Goal: Task Accomplishment & Management: Use online tool/utility

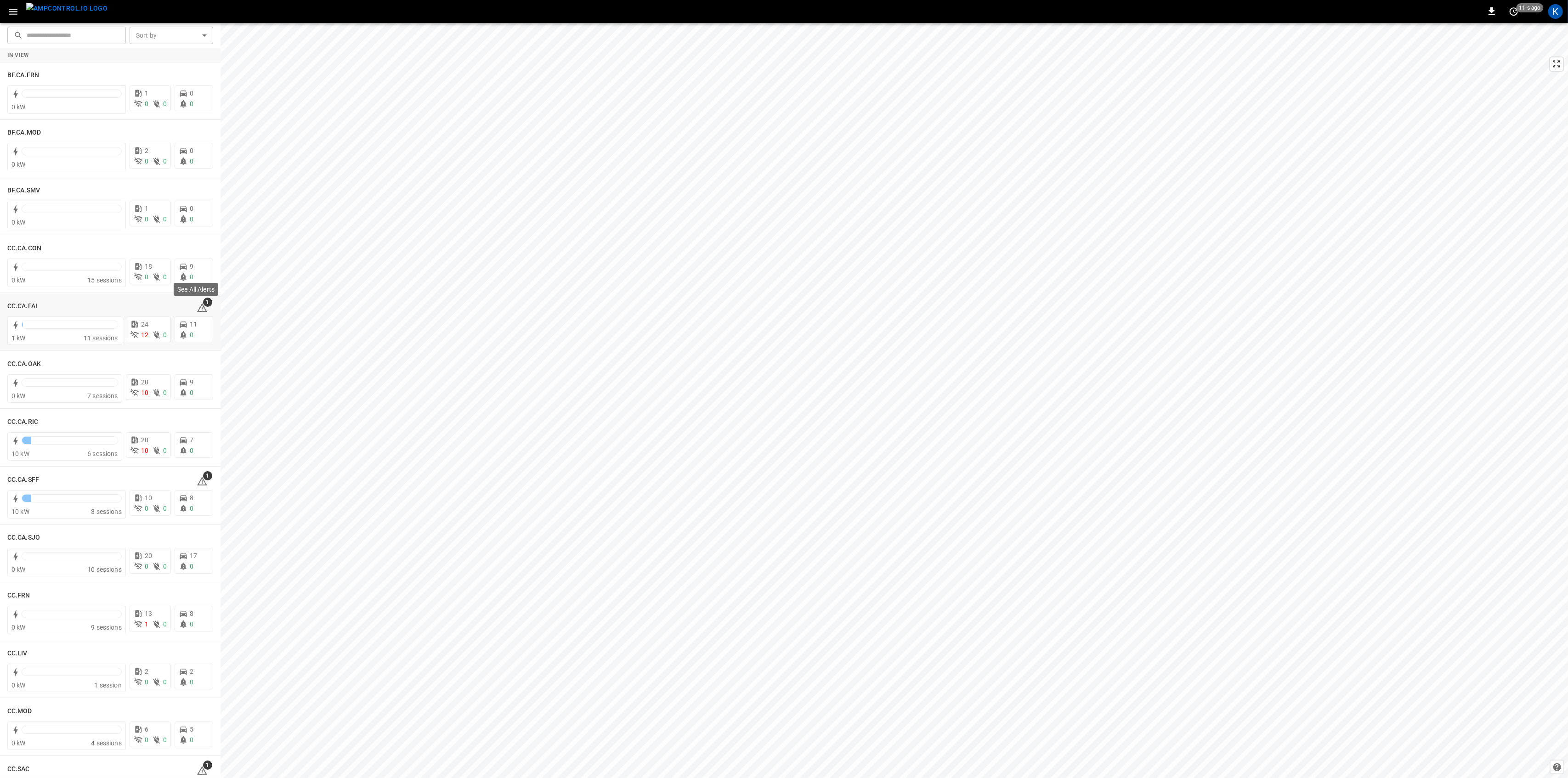
click at [201, 300] on div "See All Alerts" at bounding box center [196, 292] width 46 height 20
click at [197, 305] on icon at bounding box center [202, 307] width 11 height 11
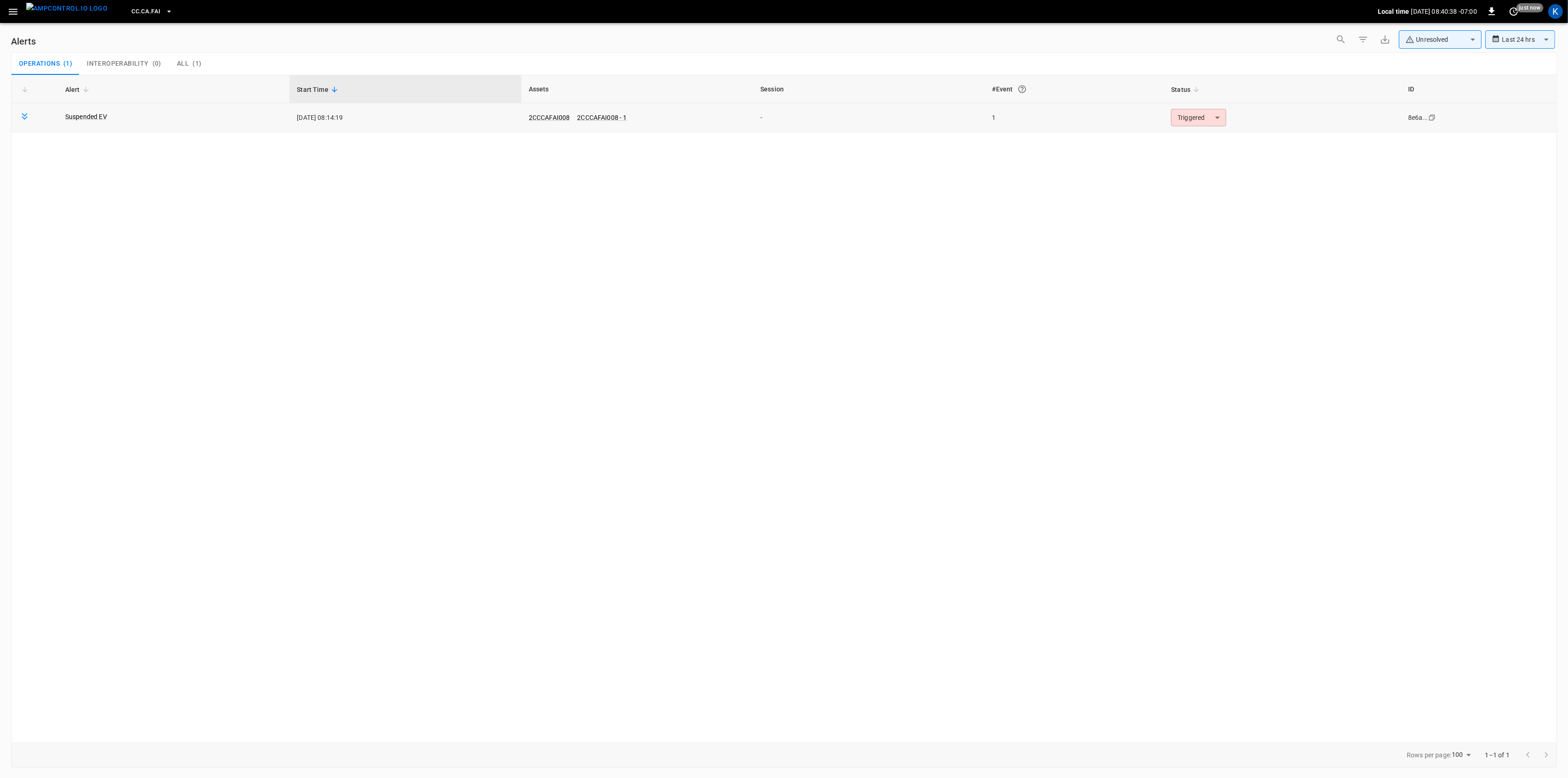
click at [1187, 118] on body "**********" at bounding box center [784, 387] width 1568 height 774
click at [1187, 139] on li "Resolved" at bounding box center [1197, 140] width 59 height 16
click at [9, 8] on icon "button" at bounding box center [13, 11] width 11 height 11
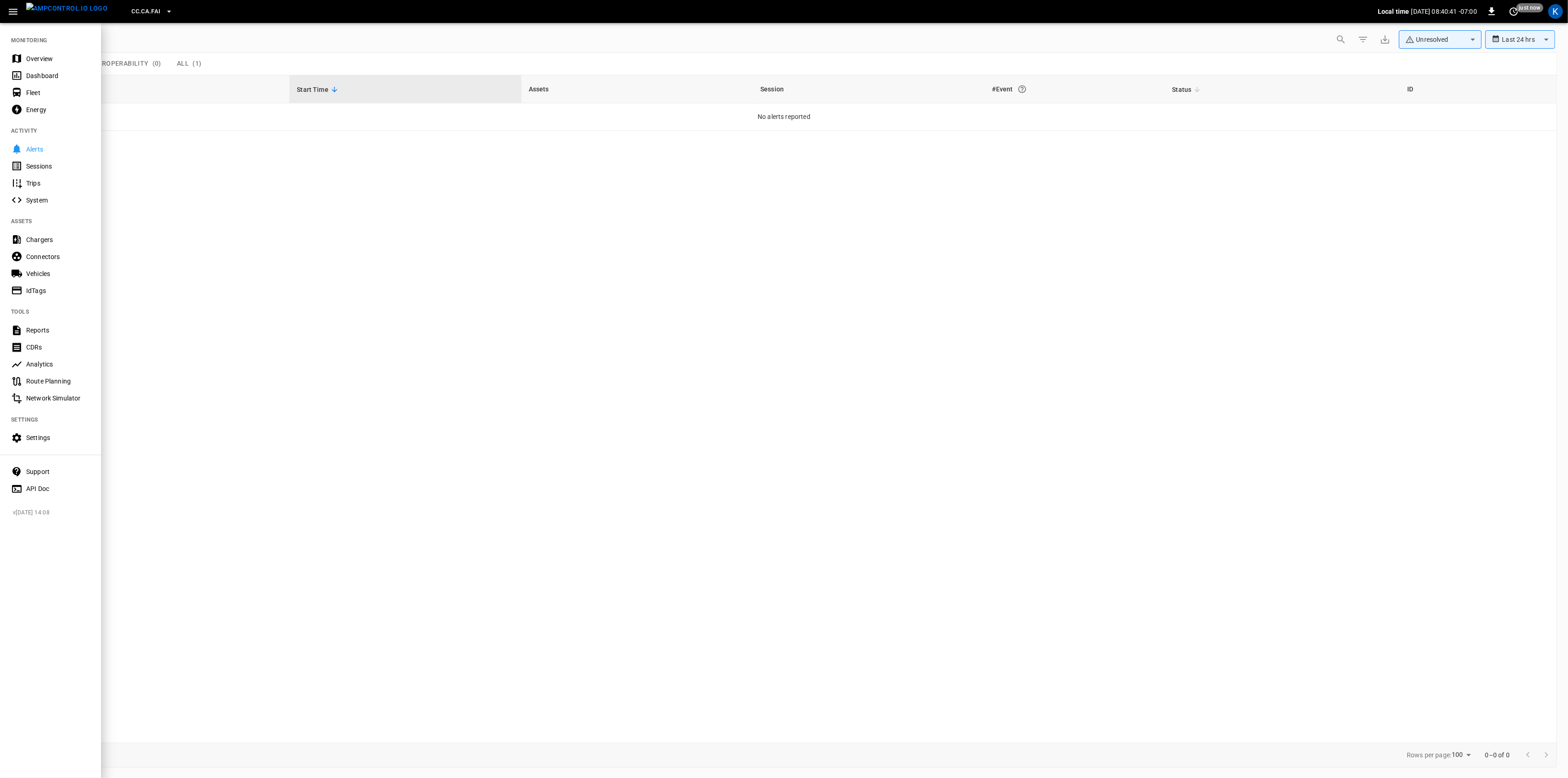
click at [34, 59] on div "Overview" at bounding box center [58, 59] width 64 height 9
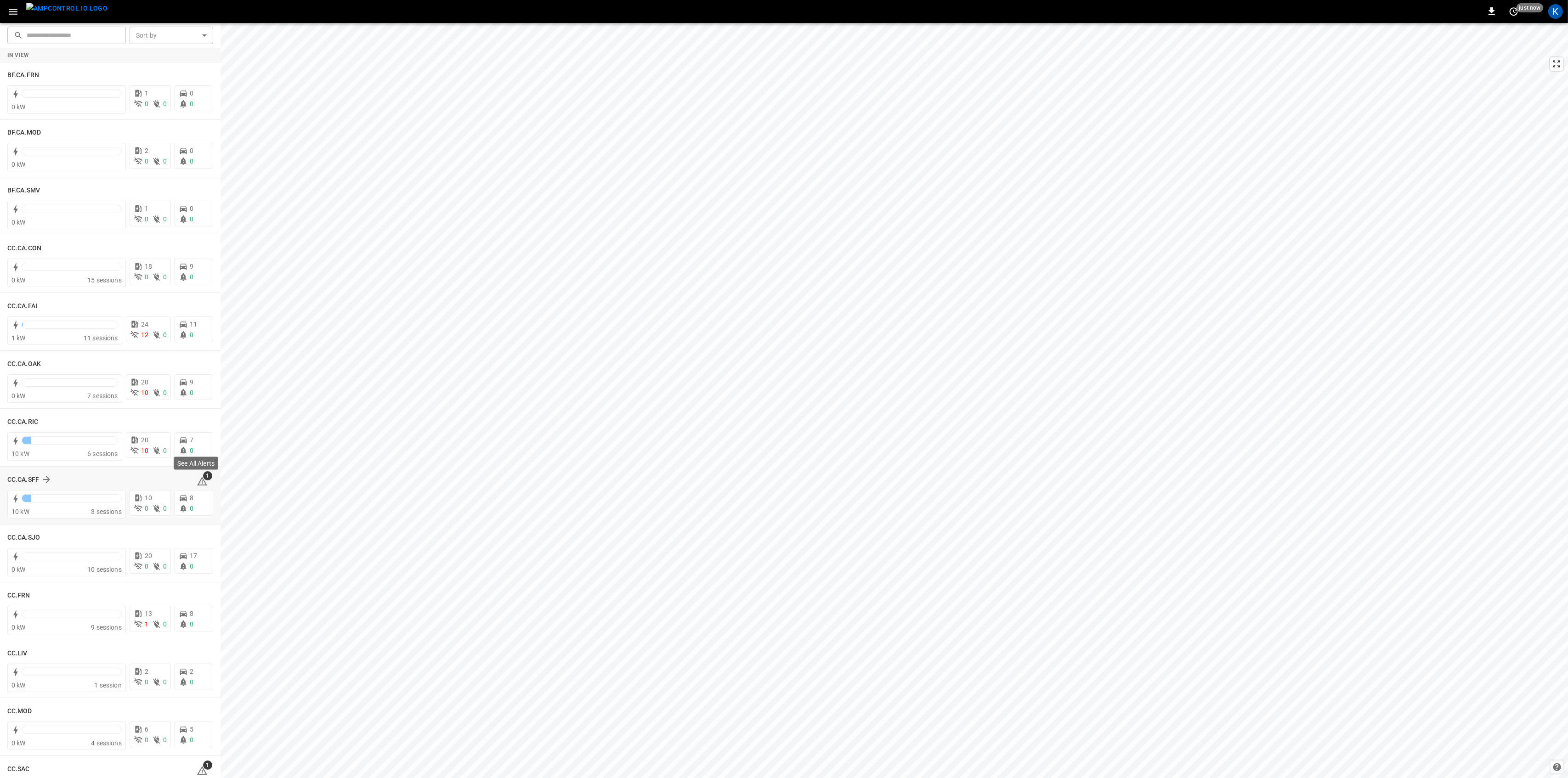
click at [199, 482] on icon at bounding box center [202, 481] width 11 height 11
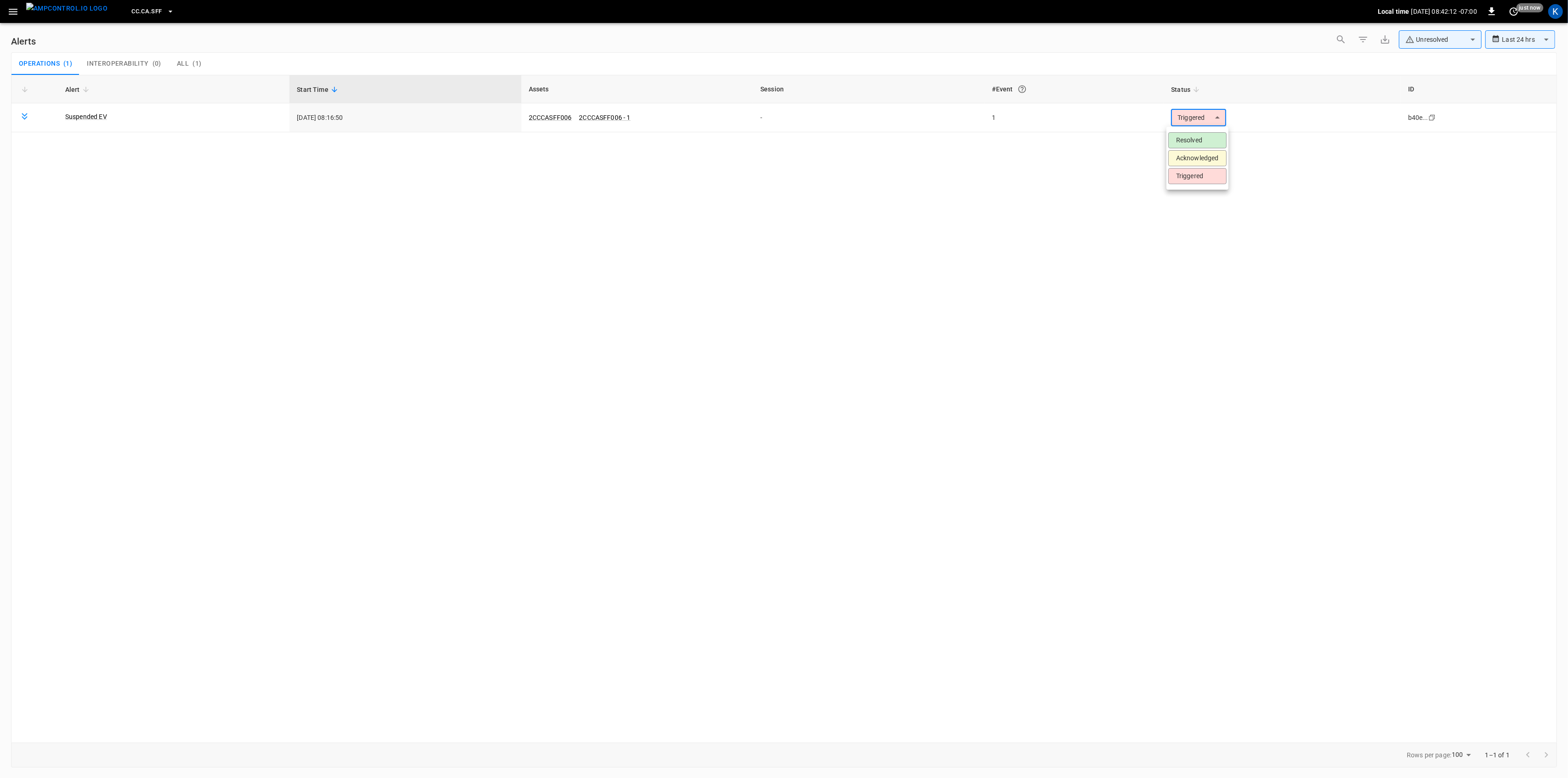
click at [1184, 119] on body "**********" at bounding box center [784, 387] width 1568 height 774
click at [1185, 136] on li "Resolved" at bounding box center [1197, 140] width 59 height 16
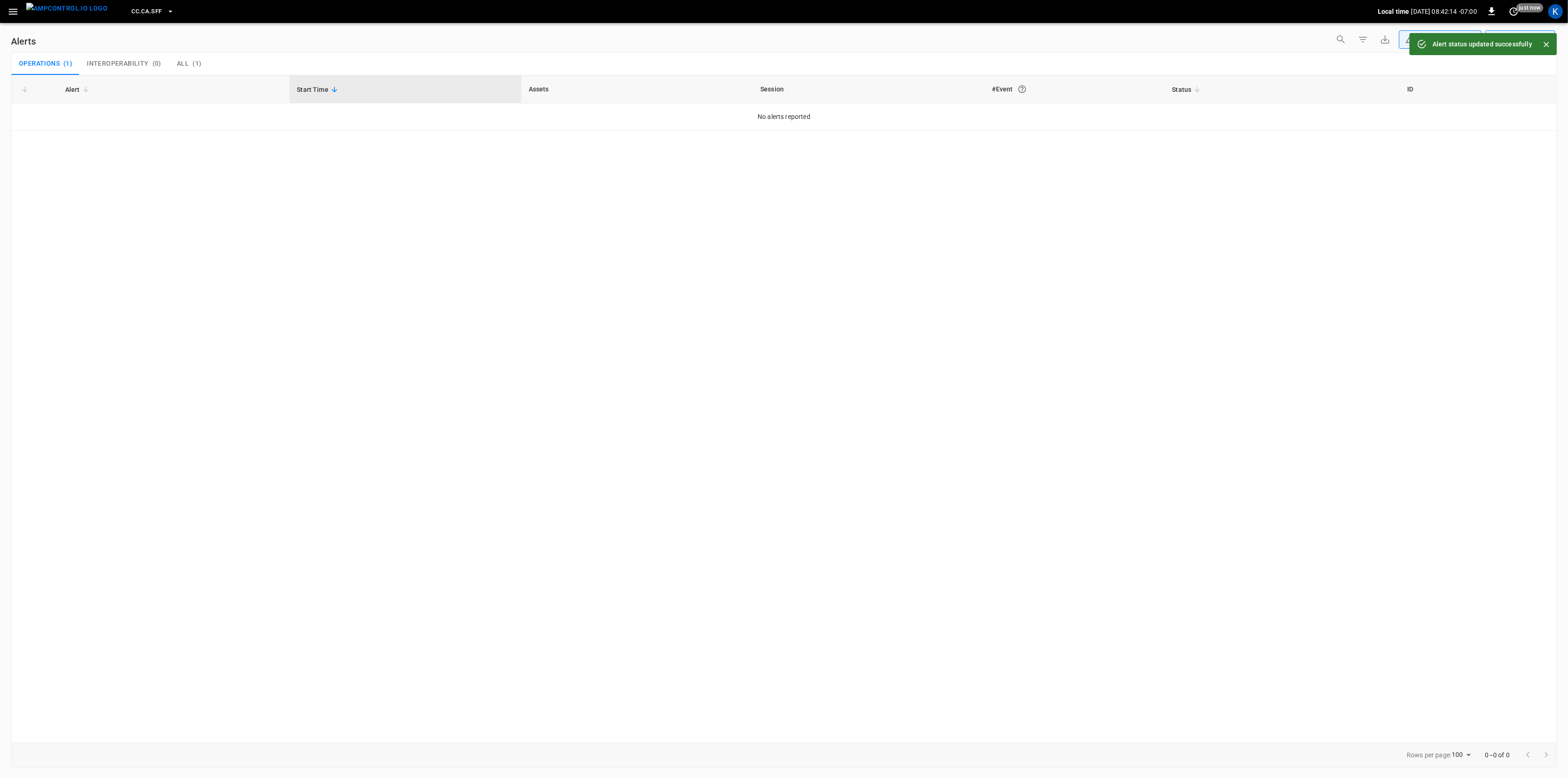
click at [12, 11] on icon "button" at bounding box center [13, 11] width 9 height 6
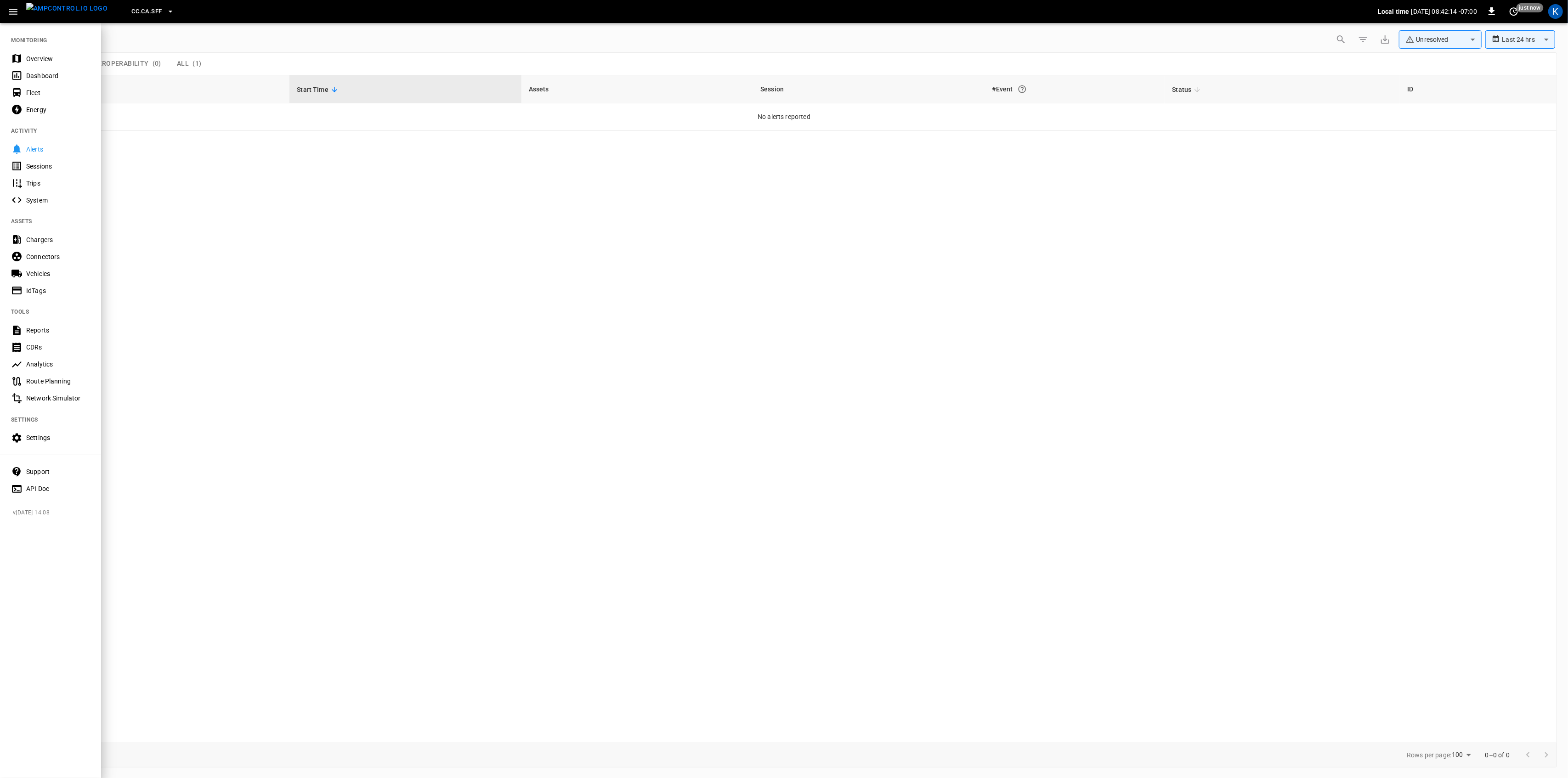
click at [30, 61] on div "Overview" at bounding box center [58, 59] width 64 height 9
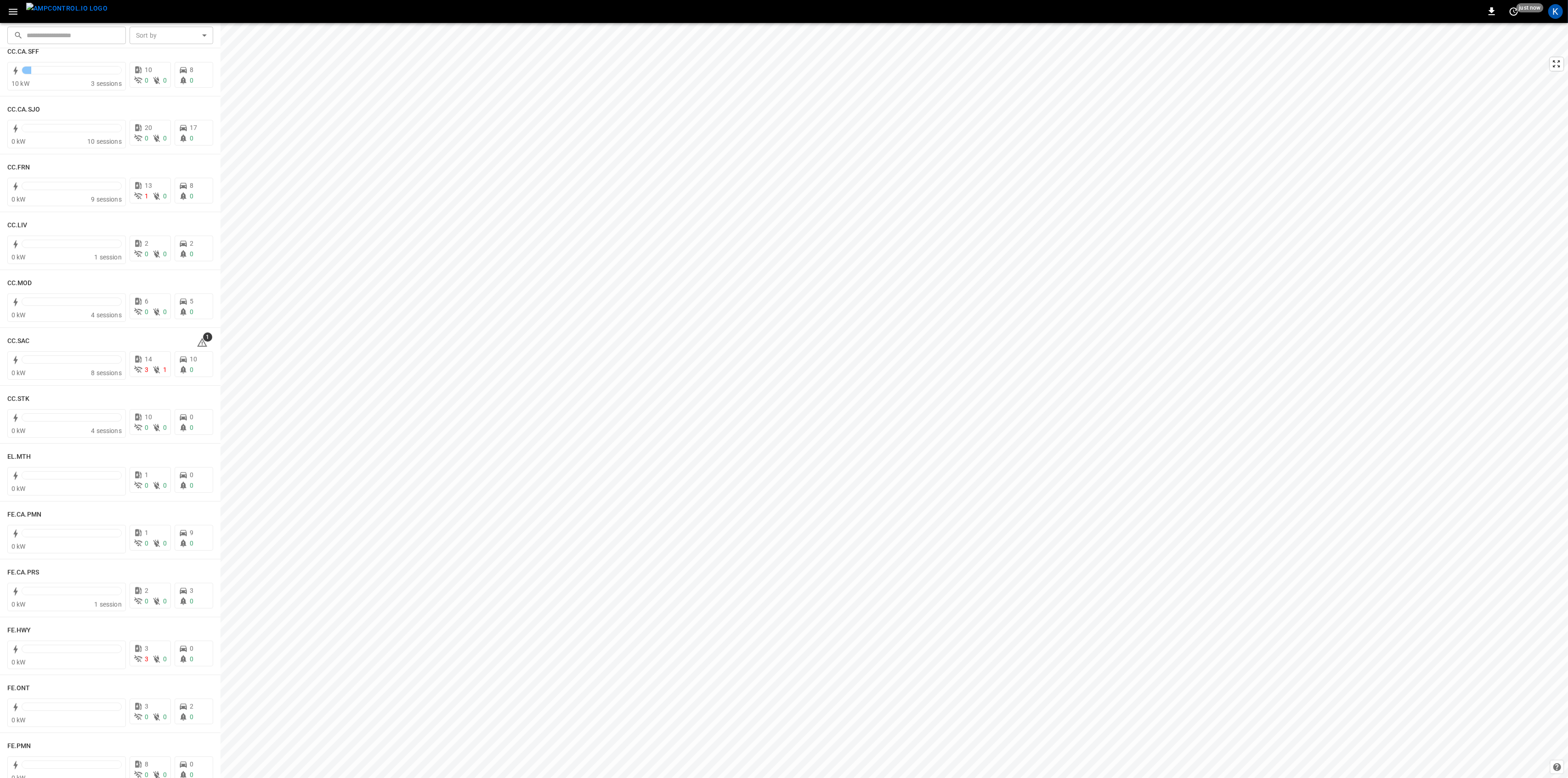
scroll to position [429, 0]
click at [202, 341] on div "1" at bounding box center [204, 340] width 16 height 15
click at [197, 340] on body "0 10 s ago K ​ ​ Sort by ​ Sort by CC.CA.OAK 0 kW 7 sessions 20 10 0 9 0 CC.CA.…" at bounding box center [784, 389] width 1568 height 778
click at [199, 341] on icon at bounding box center [202, 341] width 11 height 11
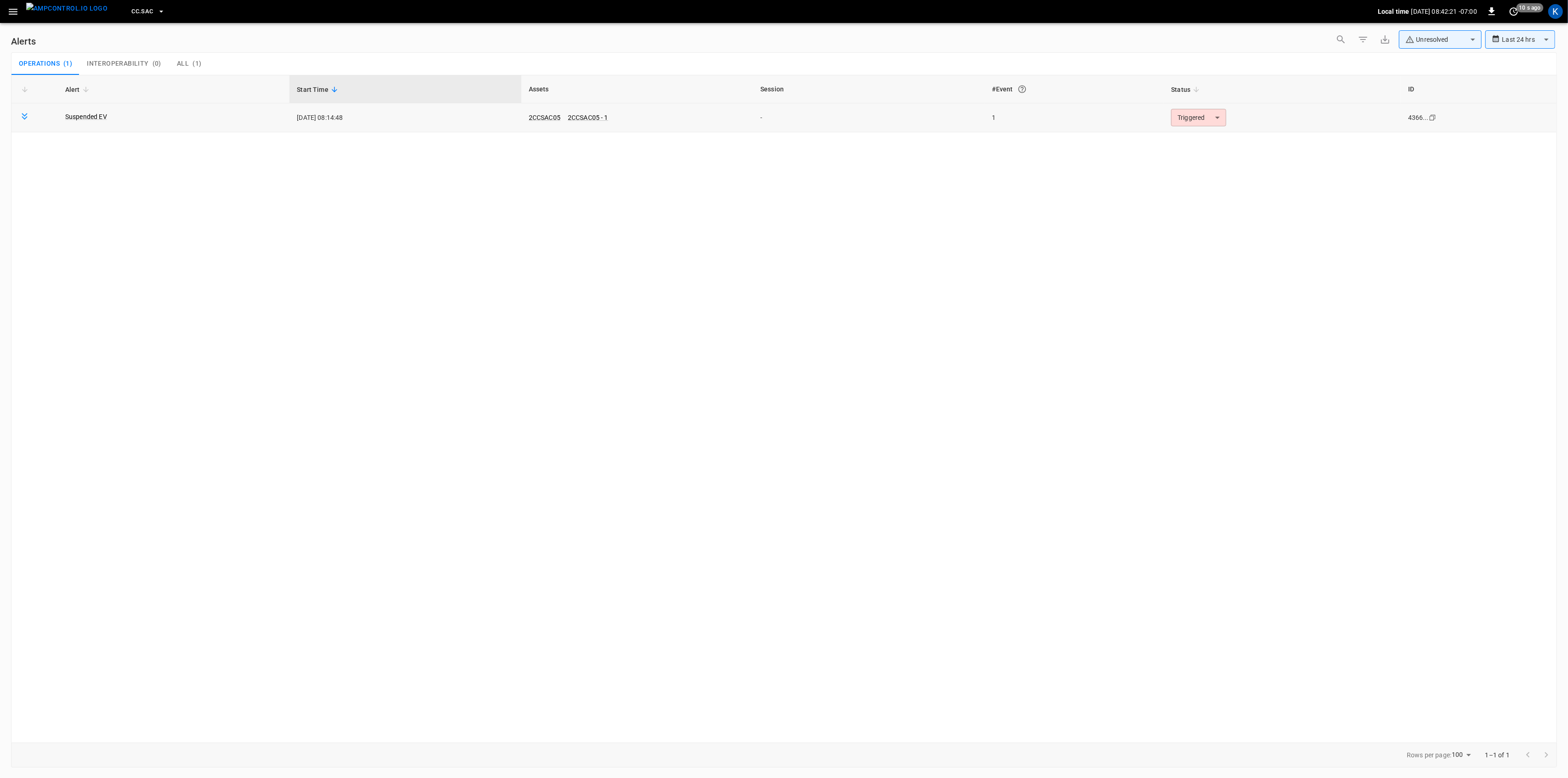
click at [1189, 109] on td "Triggered ********* ​" at bounding box center [1282, 118] width 237 height 29
click at [1189, 111] on body "**********" at bounding box center [784, 387] width 1568 height 774
click at [1195, 137] on li "Resolved" at bounding box center [1197, 140] width 59 height 16
click at [16, 10] on icon "button" at bounding box center [13, 11] width 11 height 11
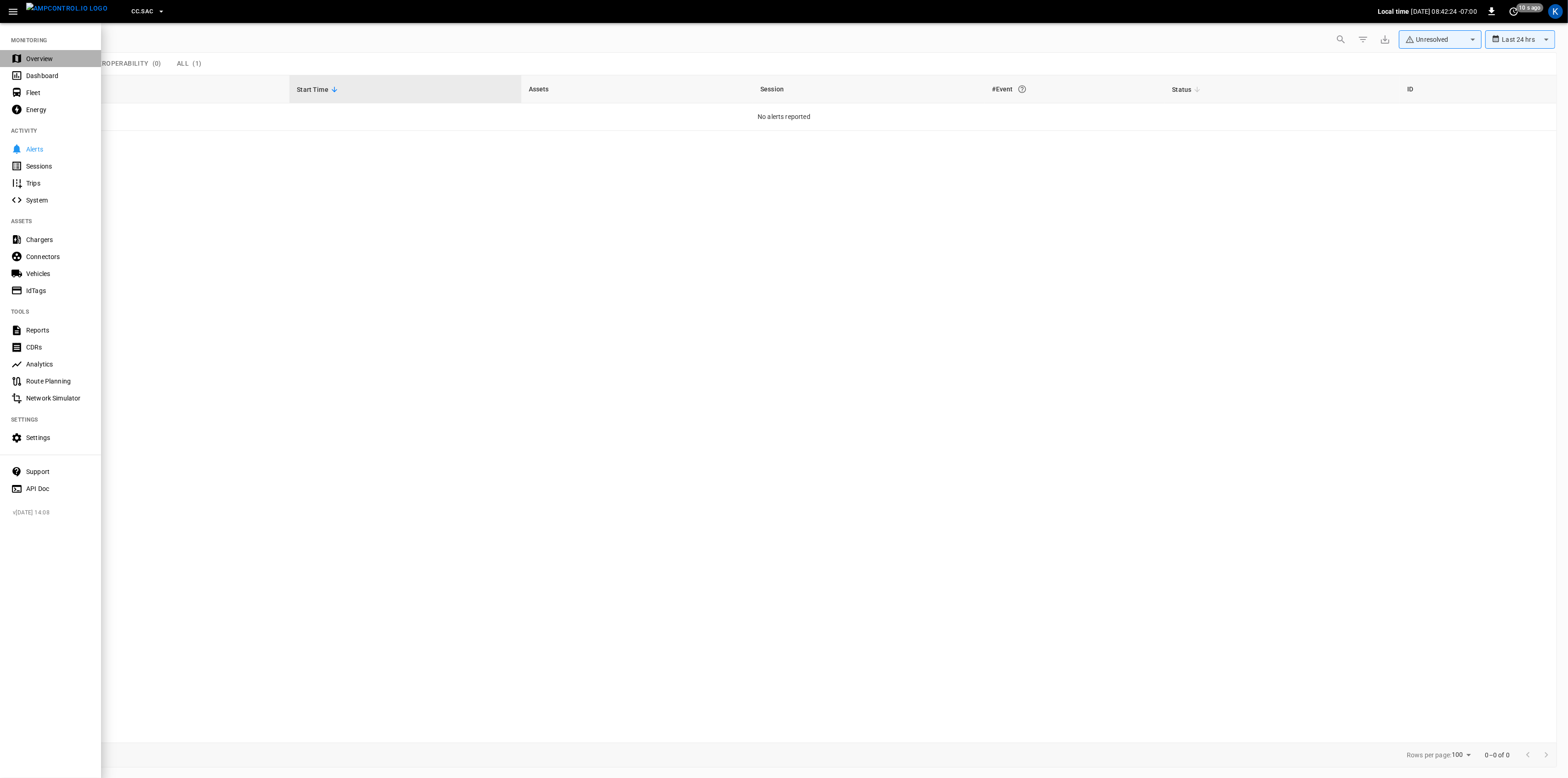
click at [36, 54] on div "Overview" at bounding box center [50, 59] width 101 height 17
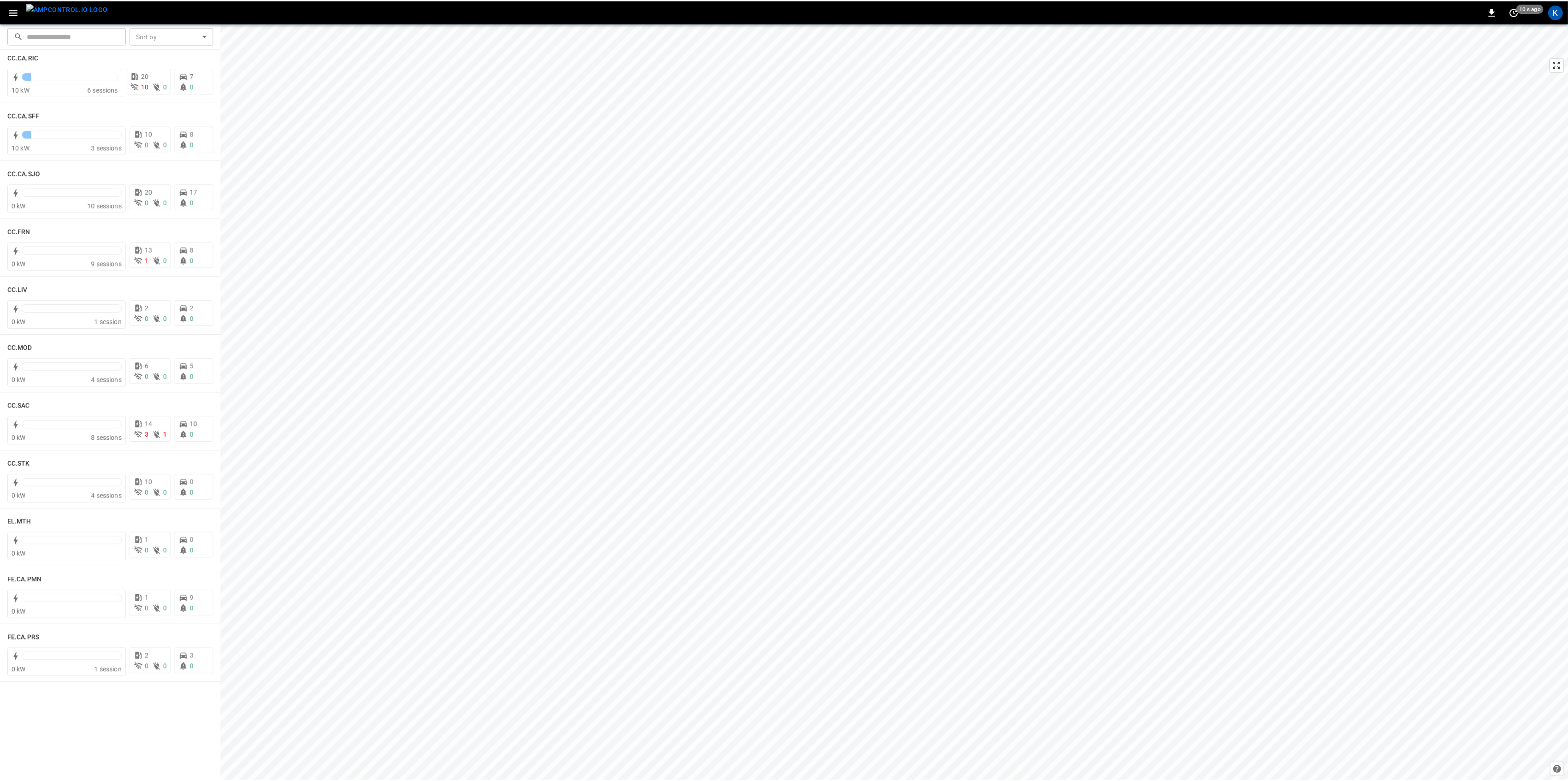
scroll to position [369, 0]
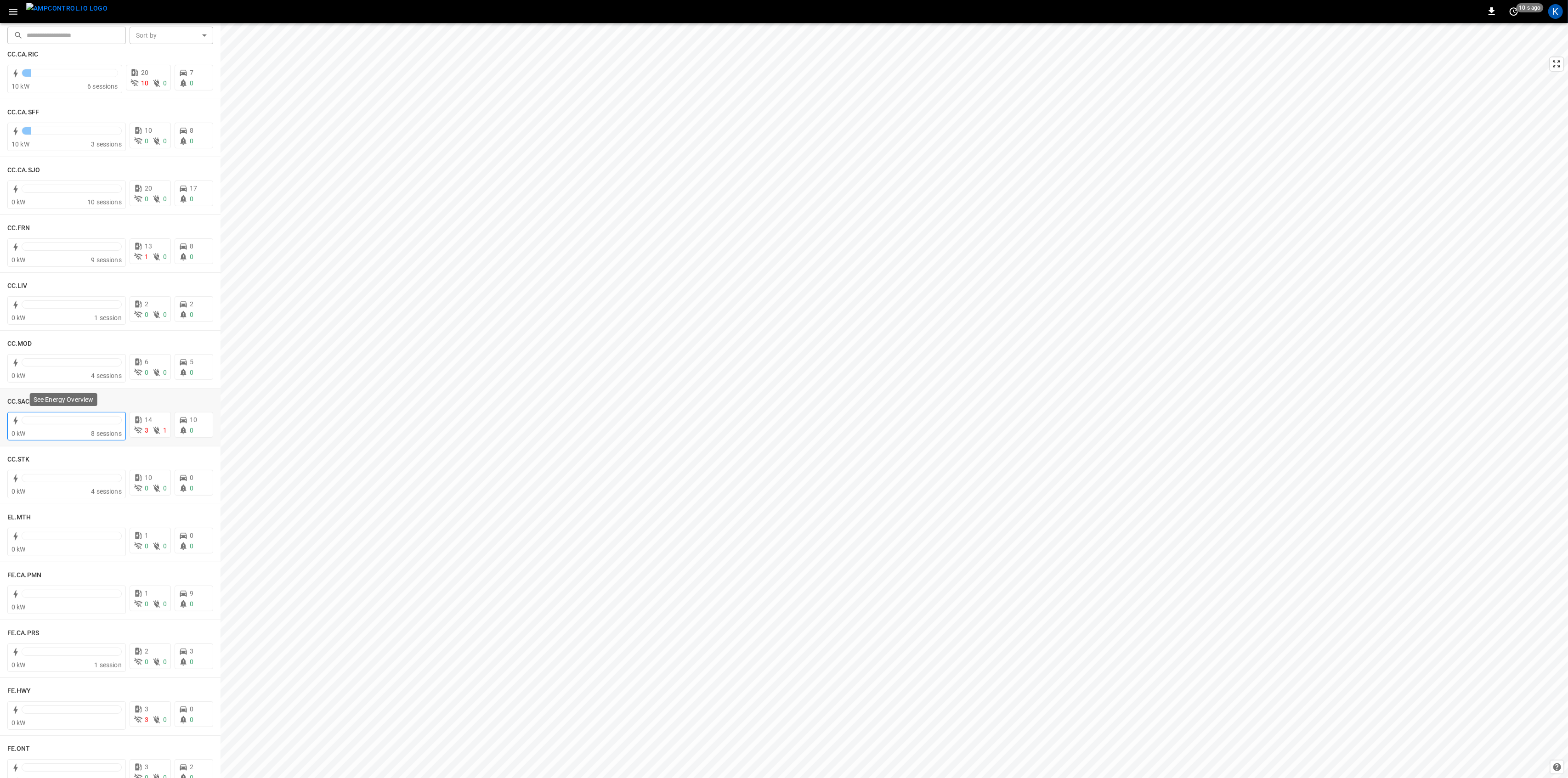
click at [79, 432] on div "0 kW" at bounding box center [51, 433] width 79 height 9
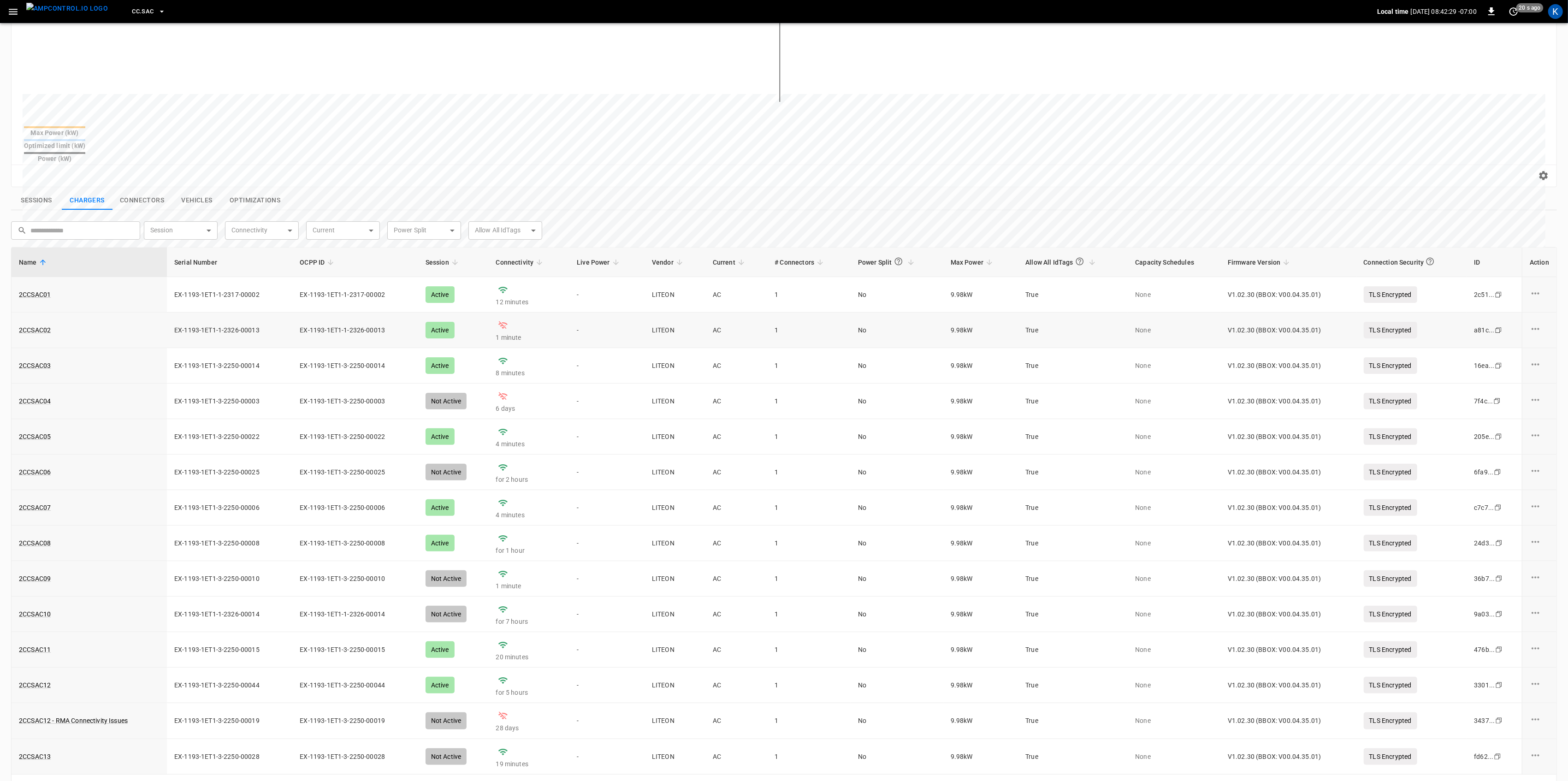
scroll to position [219, 0]
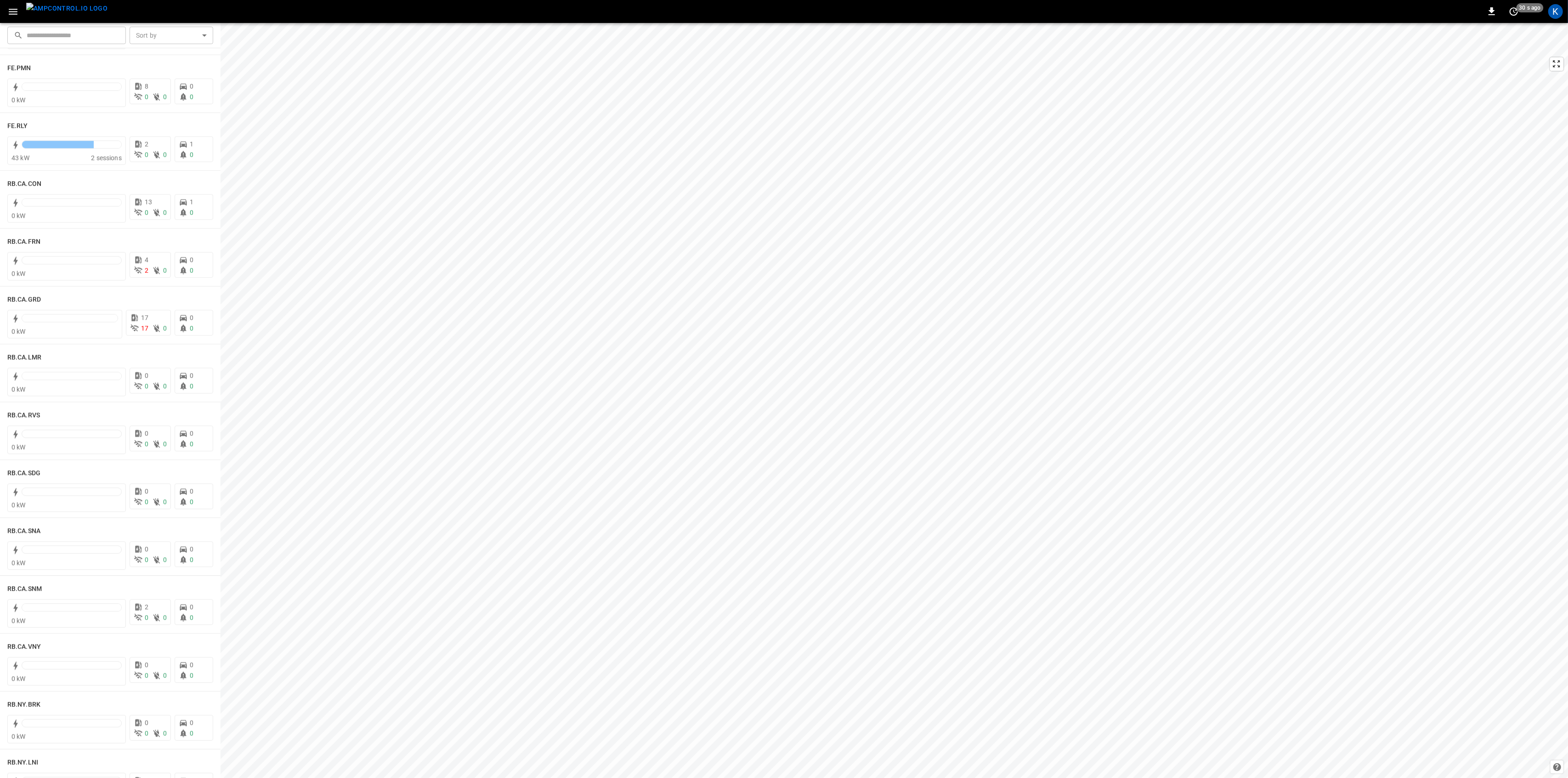
scroll to position [1102, 0]
click at [91, 327] on div at bounding box center [69, 324] width 96 height 13
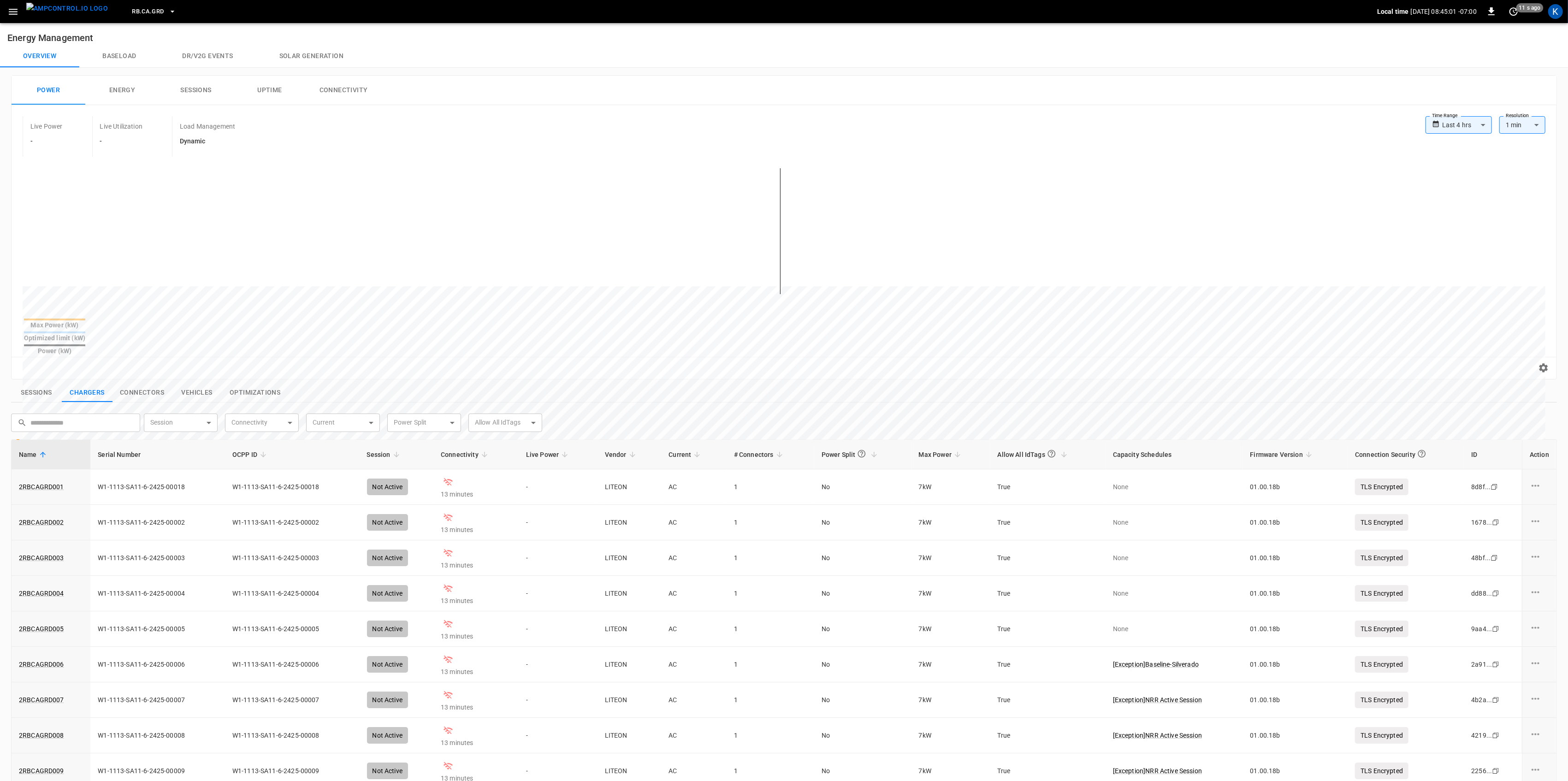
click at [14, 14] on icon "button" at bounding box center [13, 11] width 9 height 6
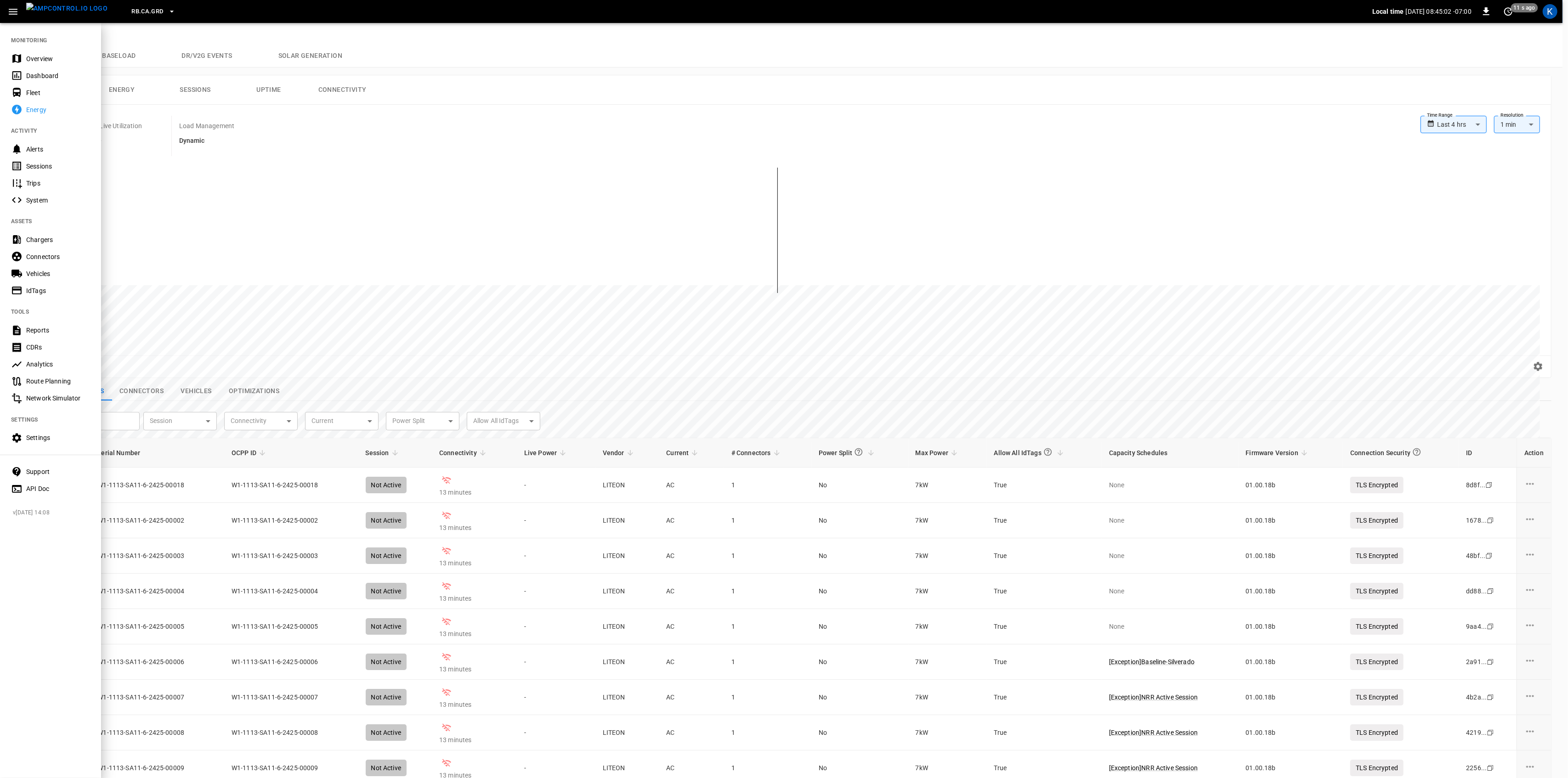
click at [44, 52] on div "Overview" at bounding box center [50, 59] width 101 height 17
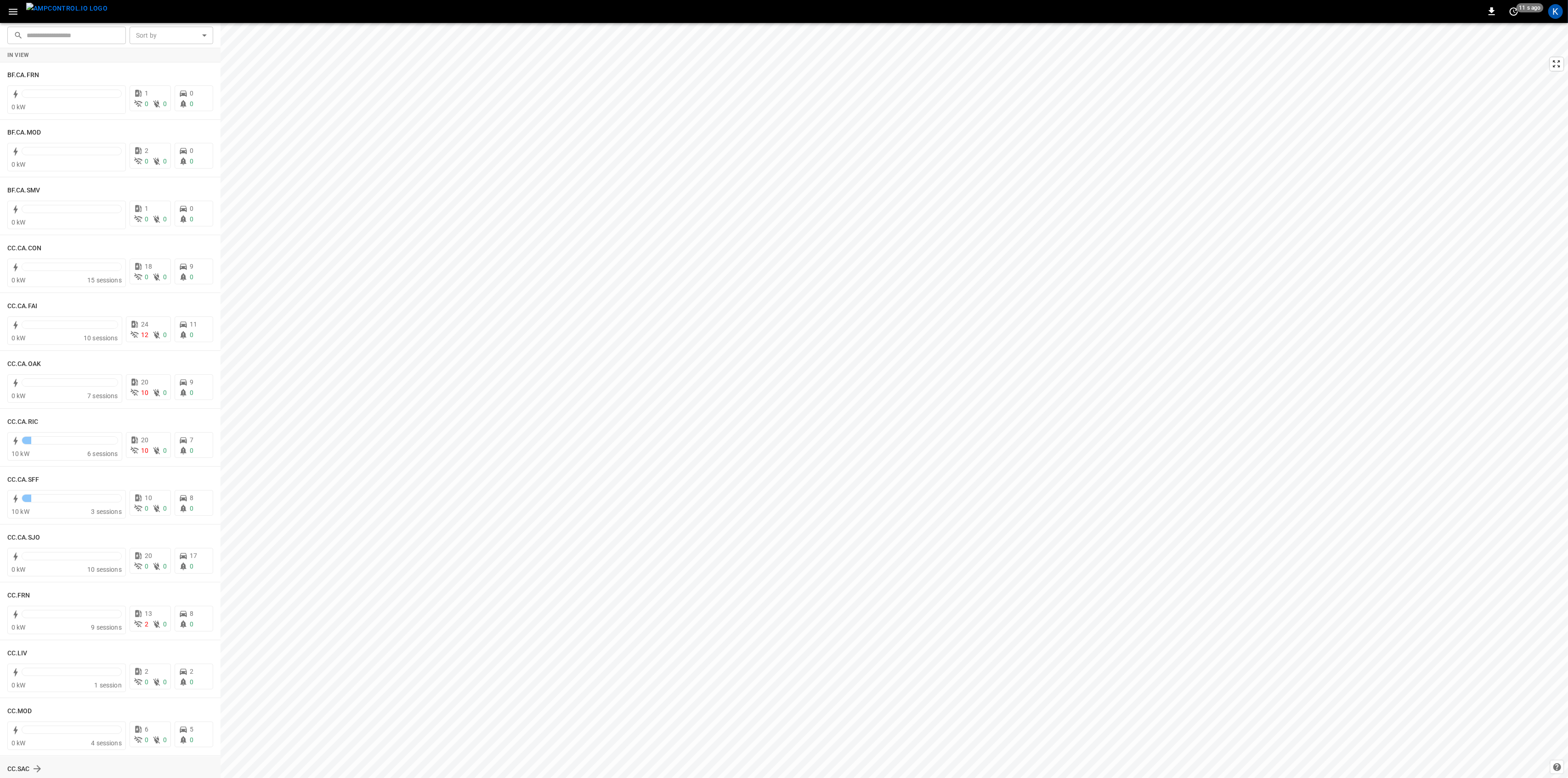
click at [52, 765] on div "CC.SAC" at bounding box center [104, 768] width 195 height 11
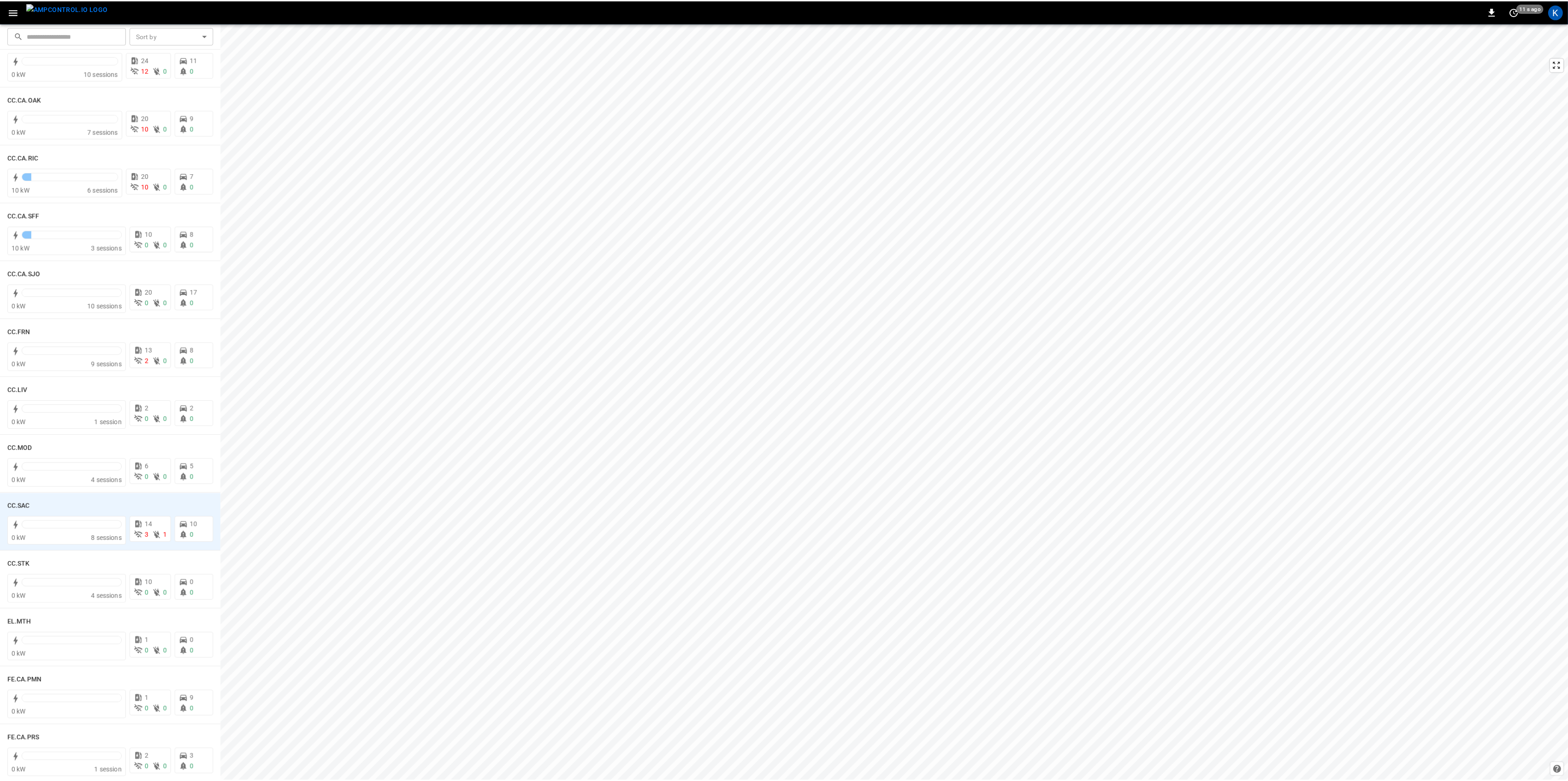
scroll to position [307, 0]
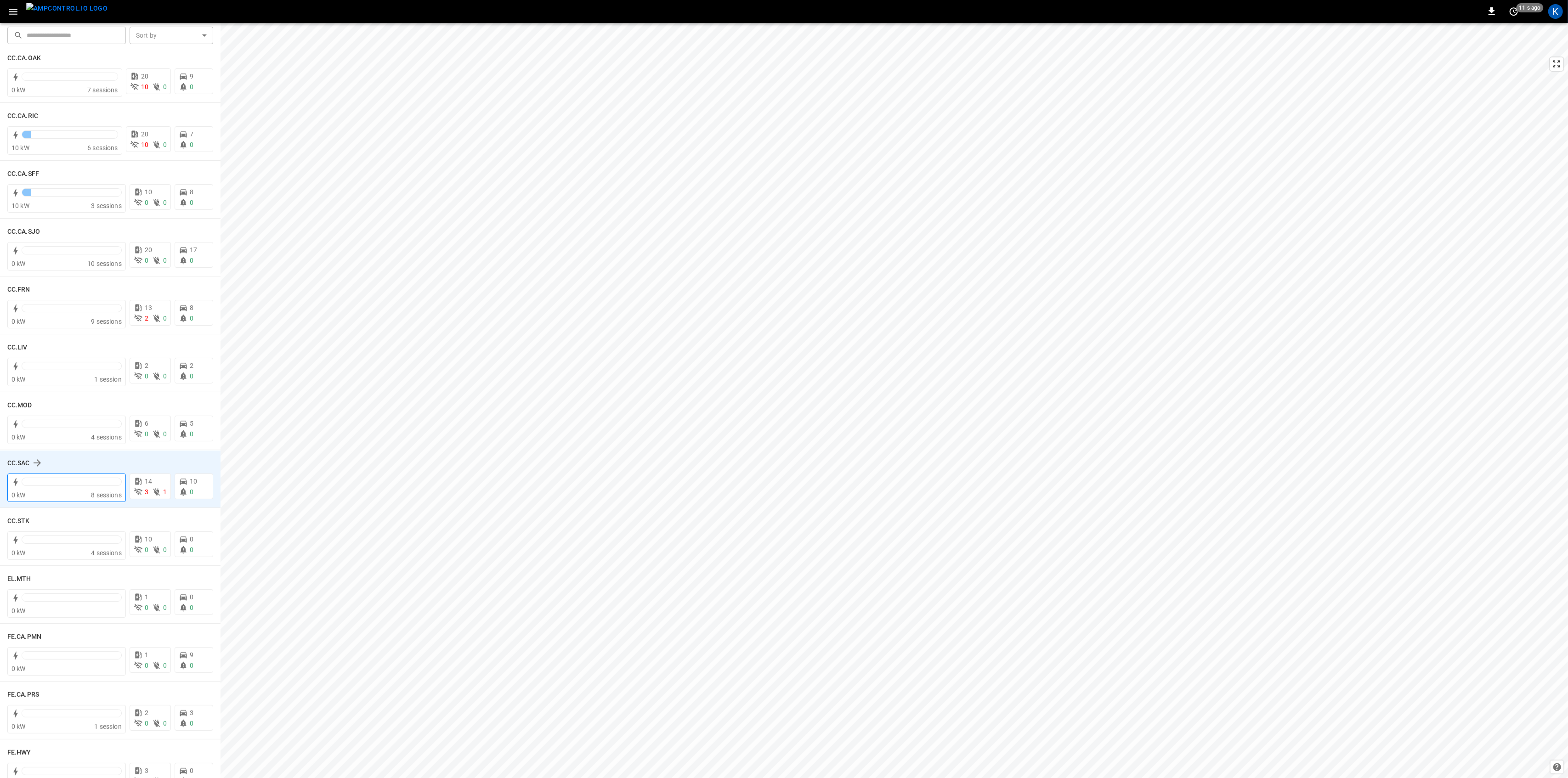
click at [76, 489] on div at bounding box center [71, 484] width 100 height 13
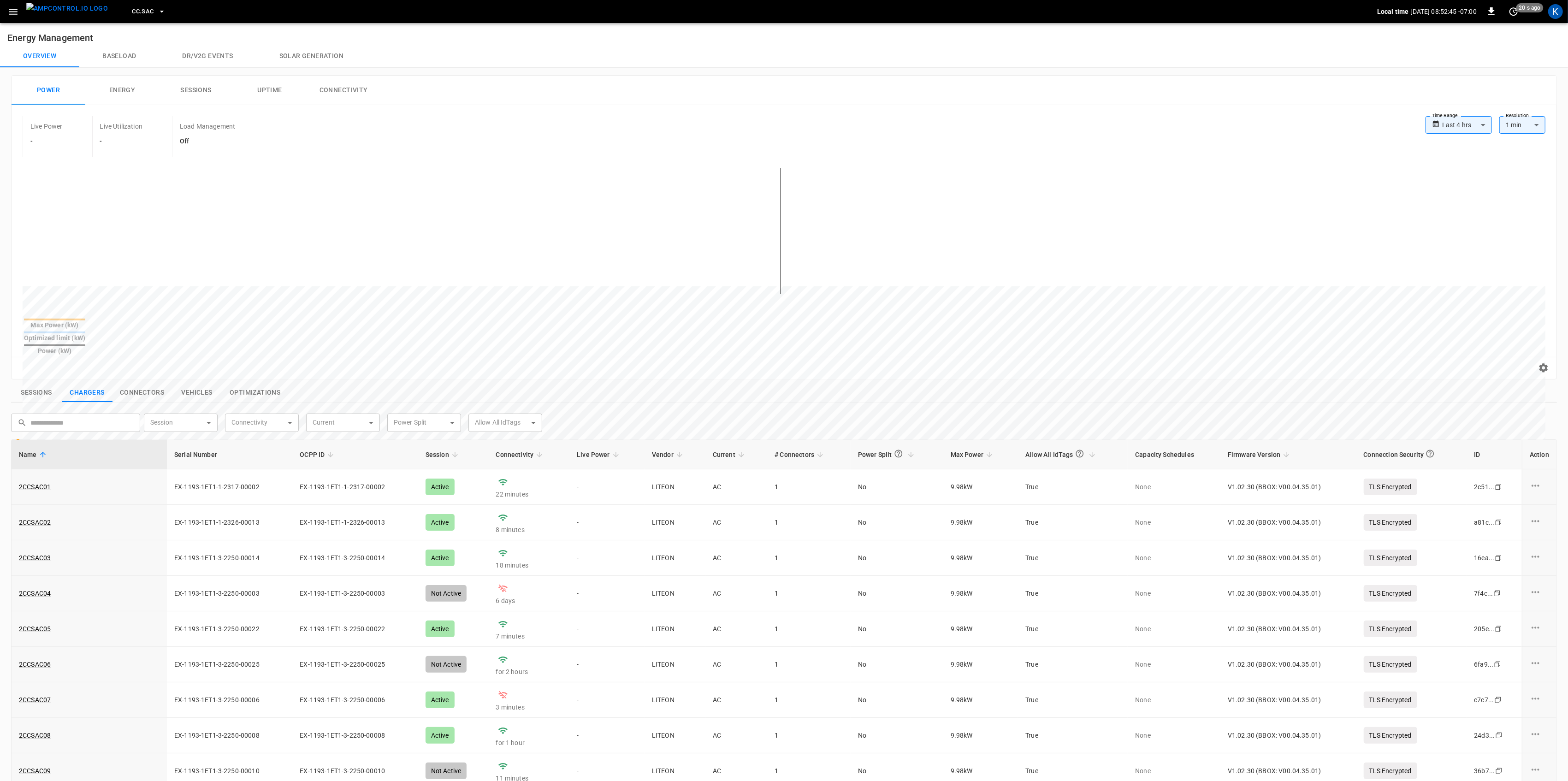
click at [9, 15] on icon "button" at bounding box center [13, 11] width 11 height 11
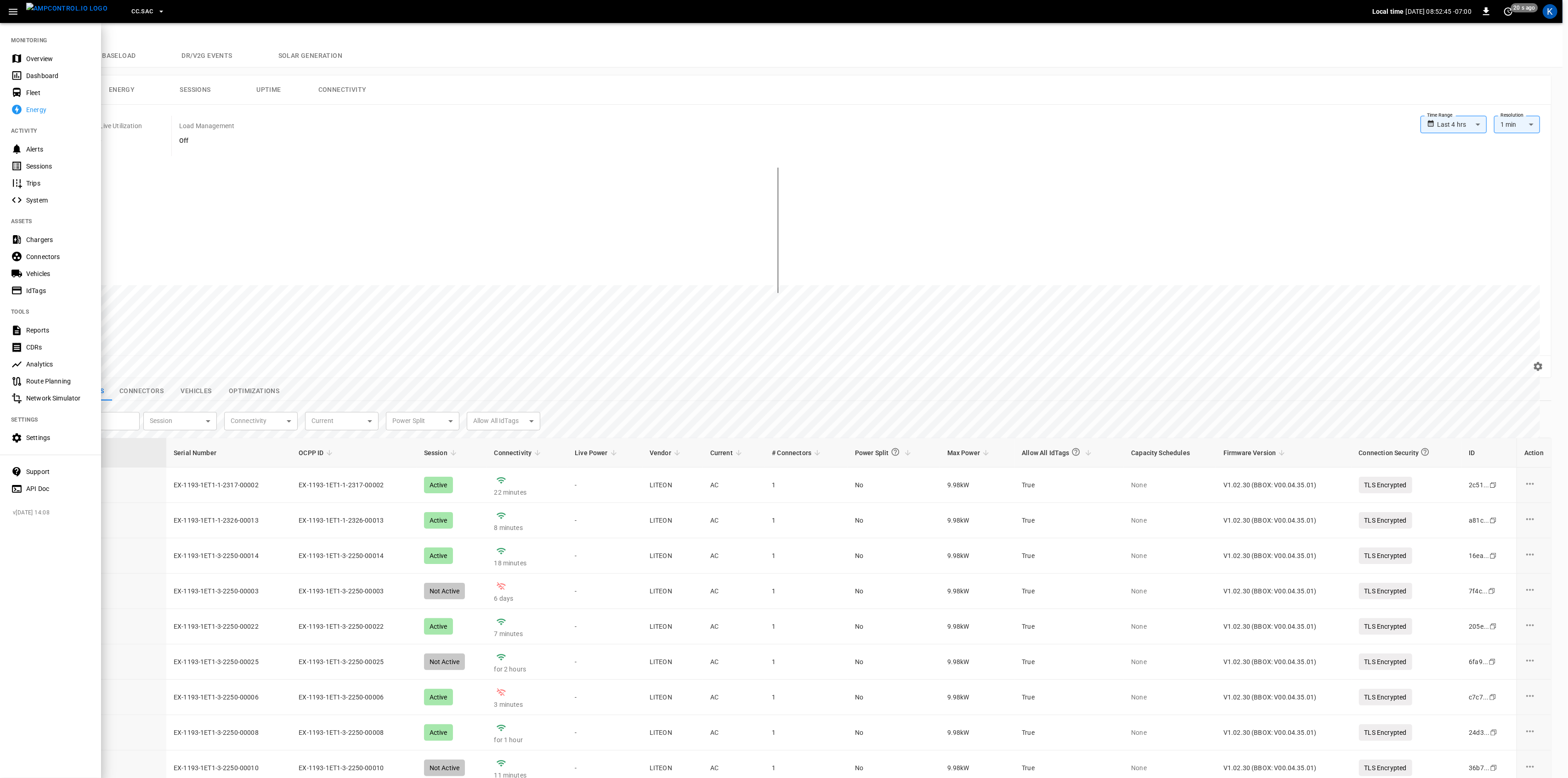
click at [39, 57] on div "Overview" at bounding box center [58, 59] width 64 height 9
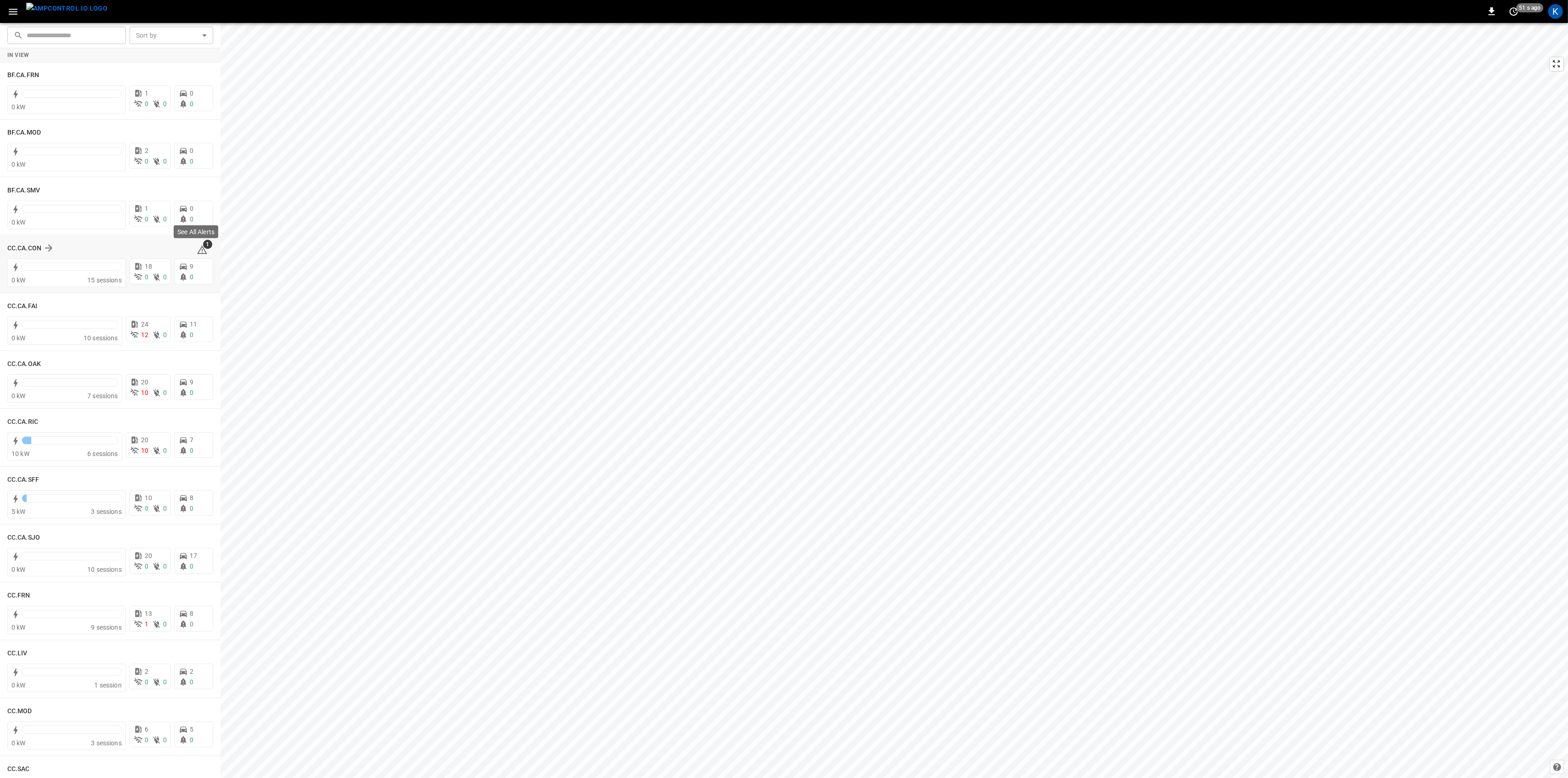
click at [197, 247] on icon at bounding box center [202, 249] width 11 height 11
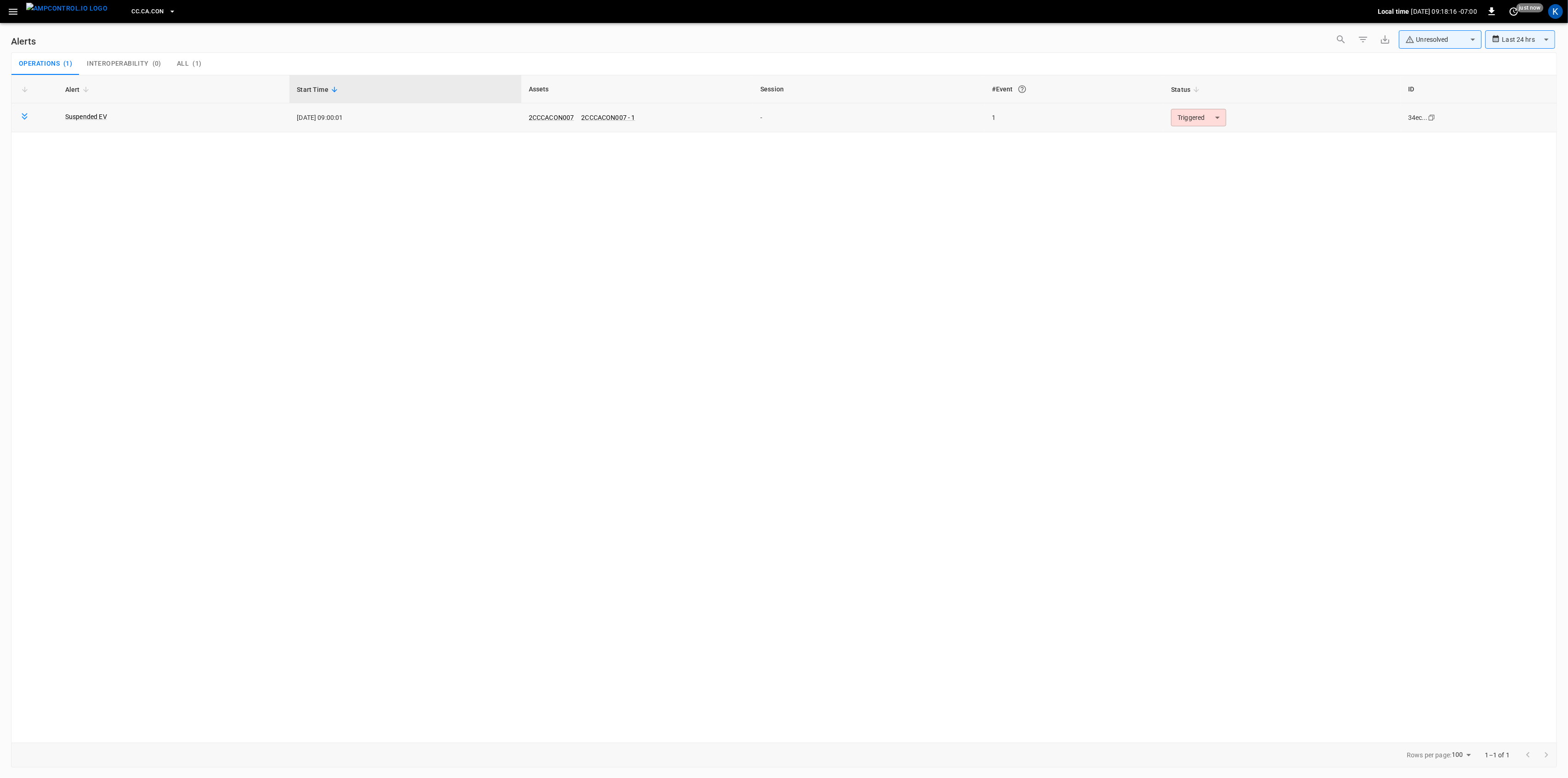
click at [1187, 118] on body "**********" at bounding box center [784, 387] width 1568 height 774
click at [1199, 140] on li "Resolved" at bounding box center [1197, 140] width 59 height 16
click at [12, 13] on icon "button" at bounding box center [13, 11] width 11 height 11
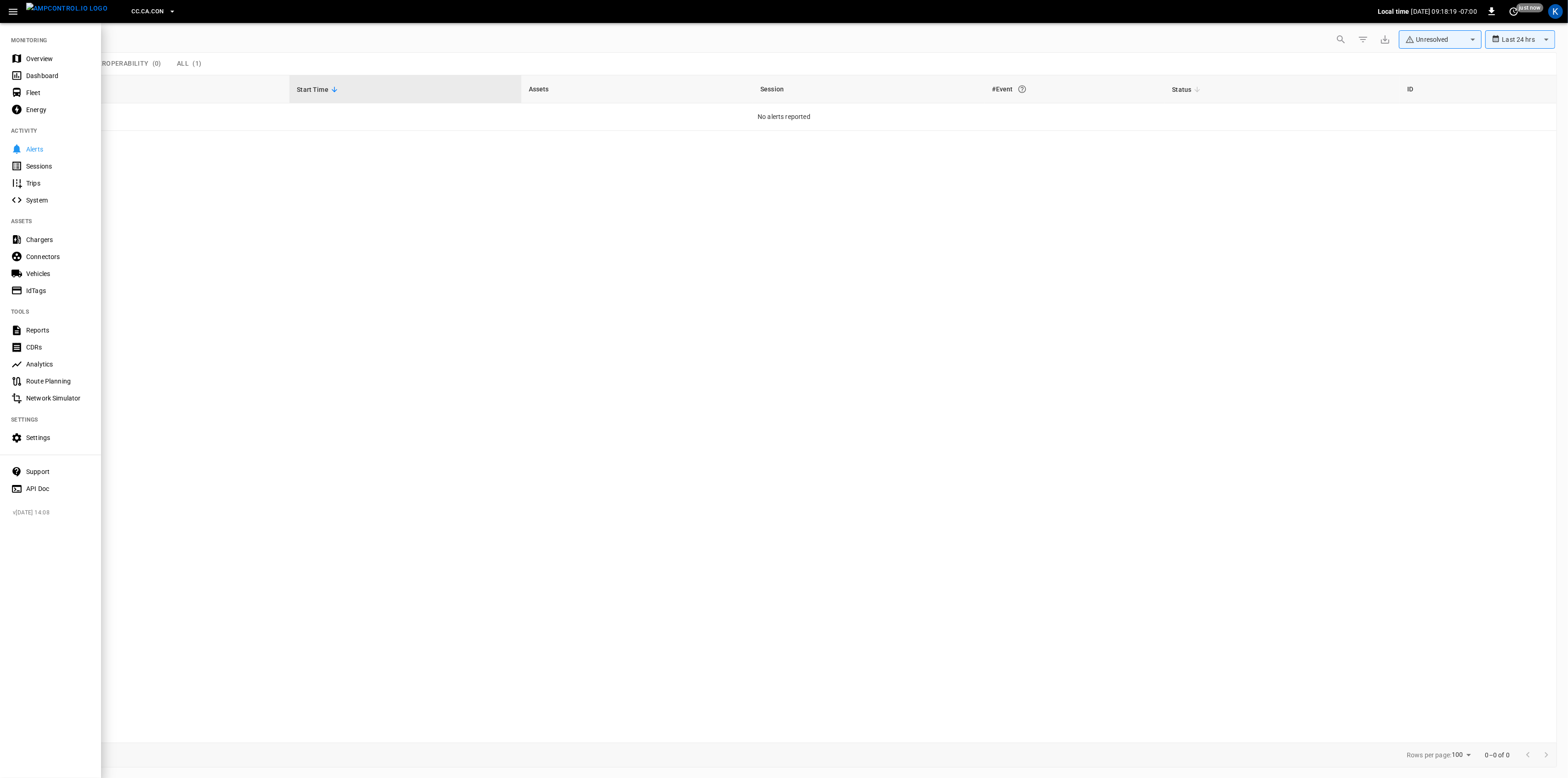
click at [31, 54] on div "Overview" at bounding box center [58, 59] width 64 height 9
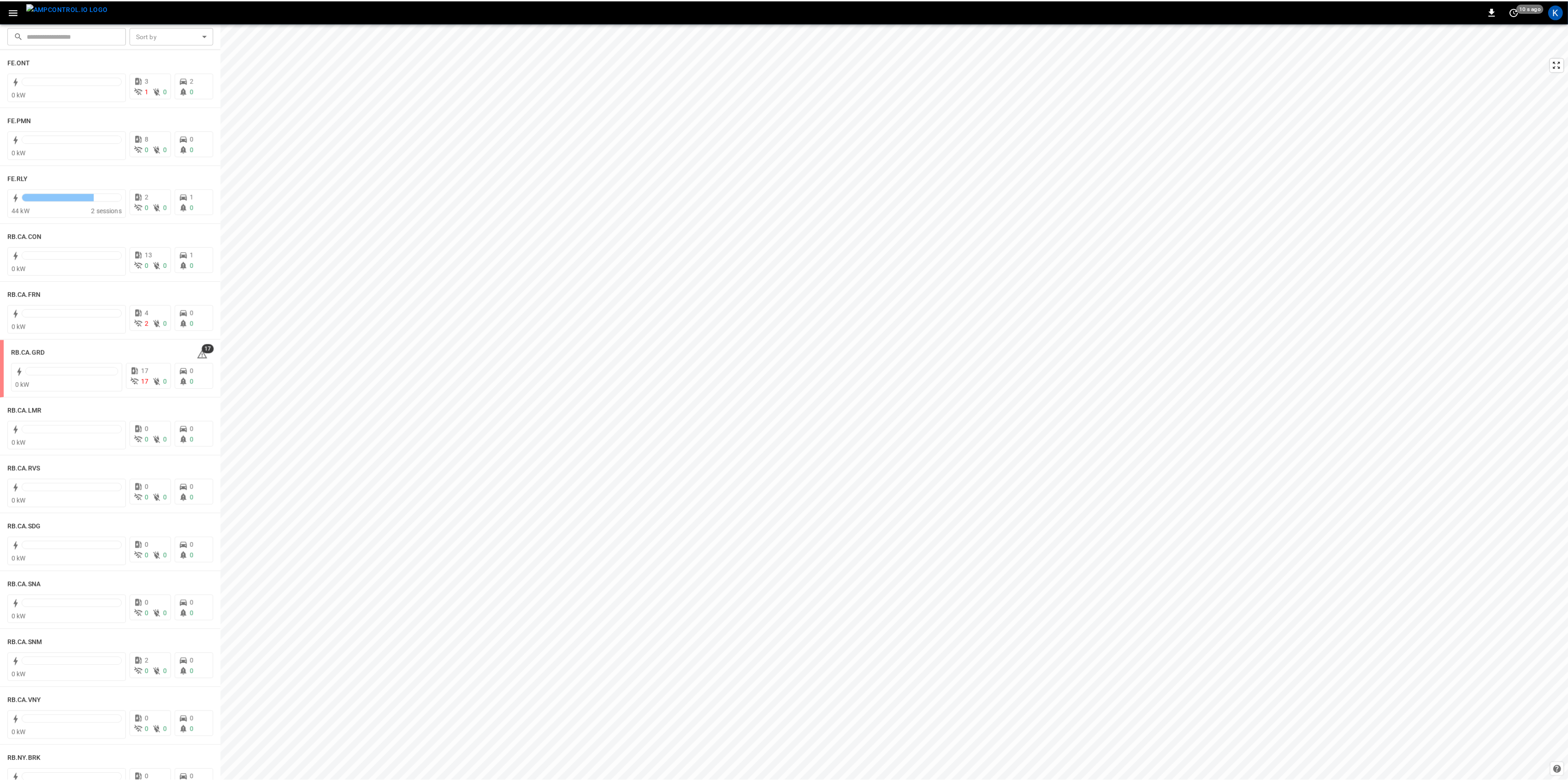
scroll to position [1021, 0]
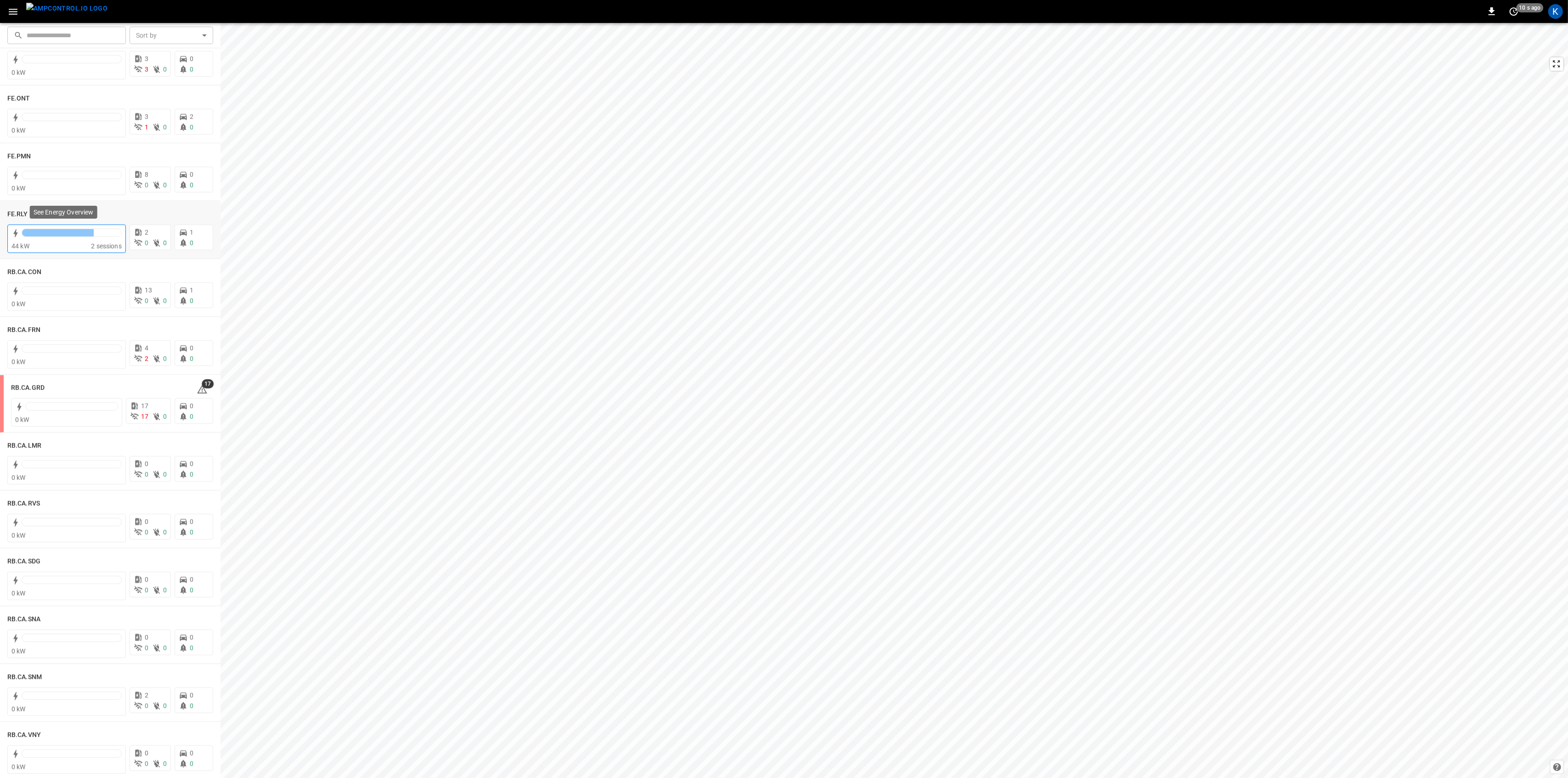
click at [74, 231] on div at bounding box center [58, 233] width 71 height 7
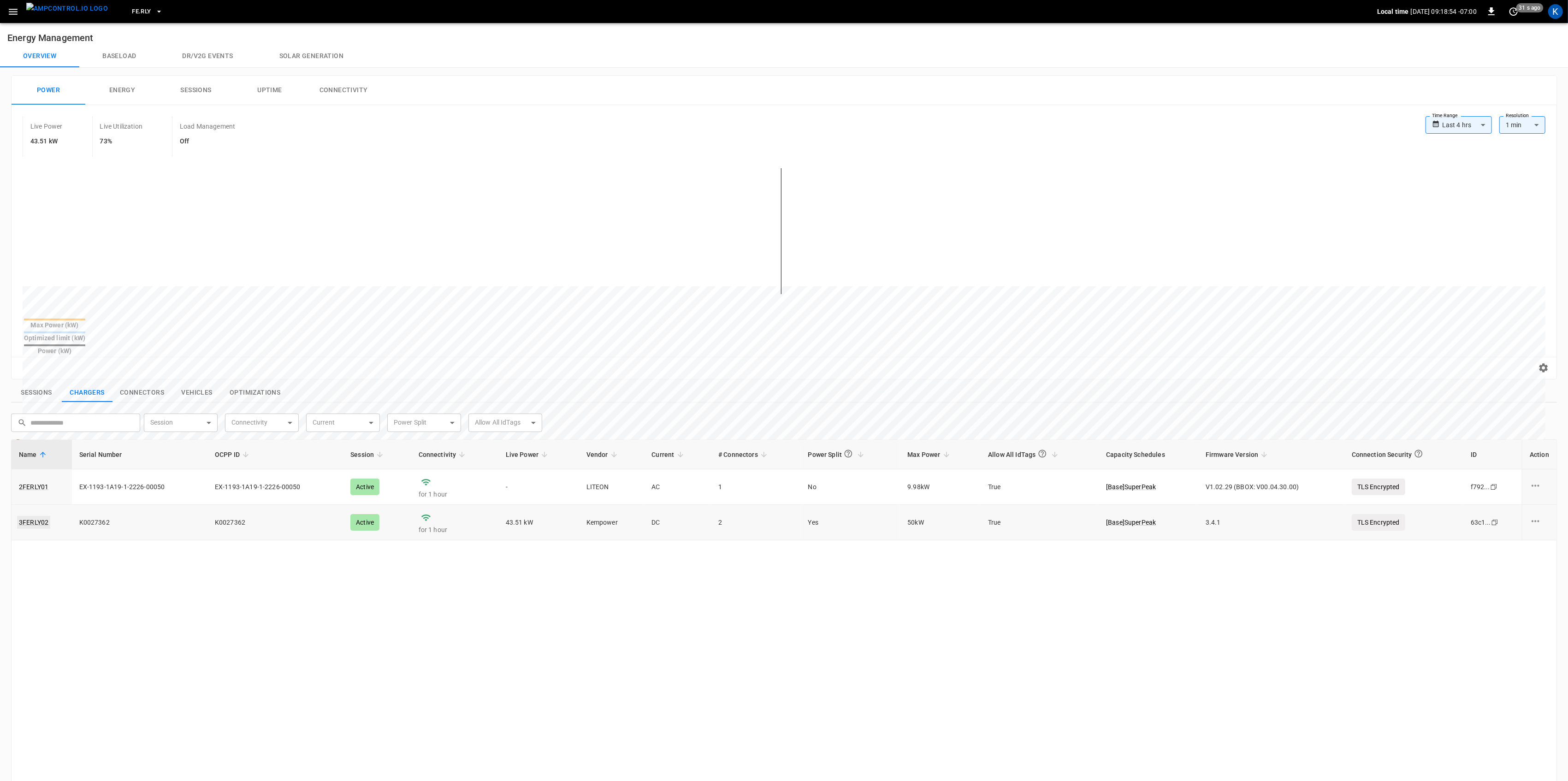
click at [32, 516] on link "3FERLY02" at bounding box center [34, 522] width 33 height 13
